Goal: Task Accomplishment & Management: Manage account settings

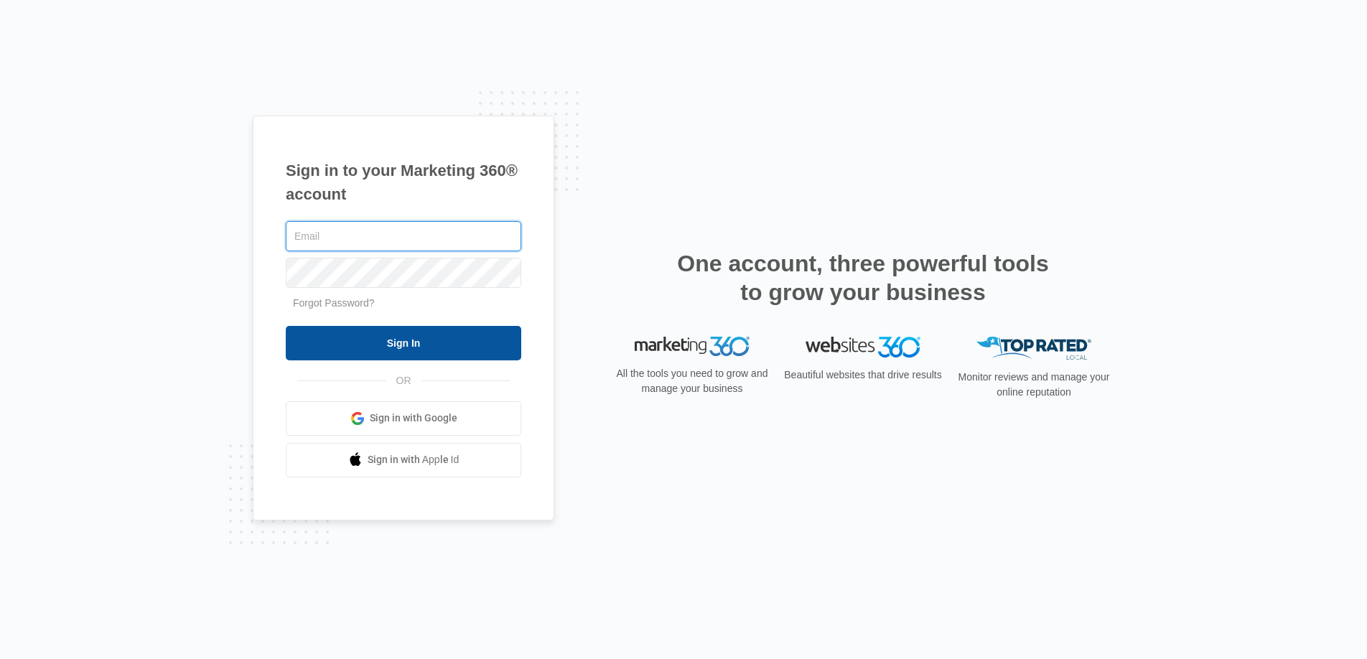
type input "[EMAIL_ADDRESS][DOMAIN_NAME]"
click at [441, 347] on input "Sign In" at bounding box center [403, 343] width 235 height 34
